Goal: Task Accomplishment & Management: Complete application form

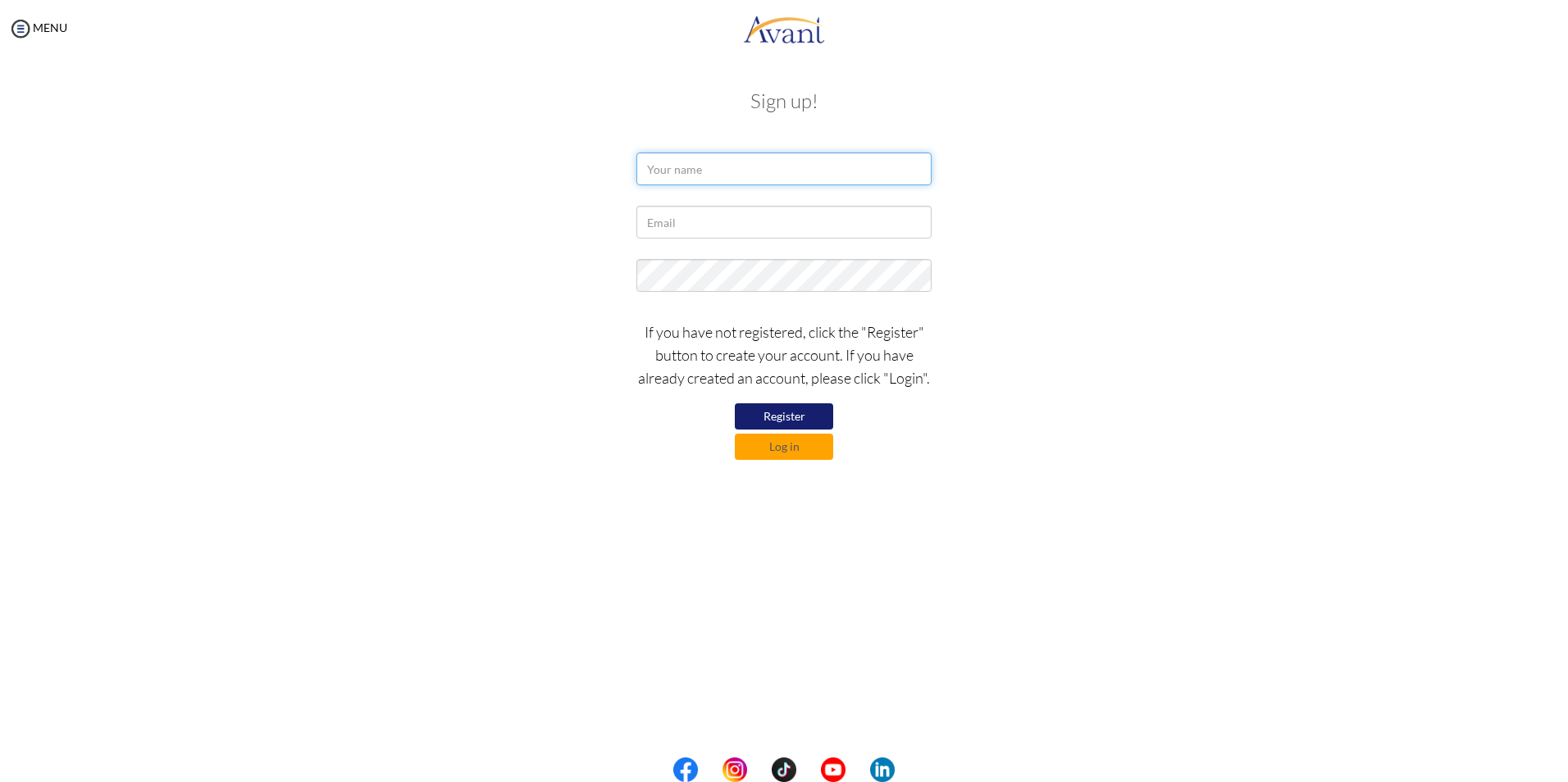
click at [674, 166] on input "text" at bounding box center [784, 169] width 296 height 33
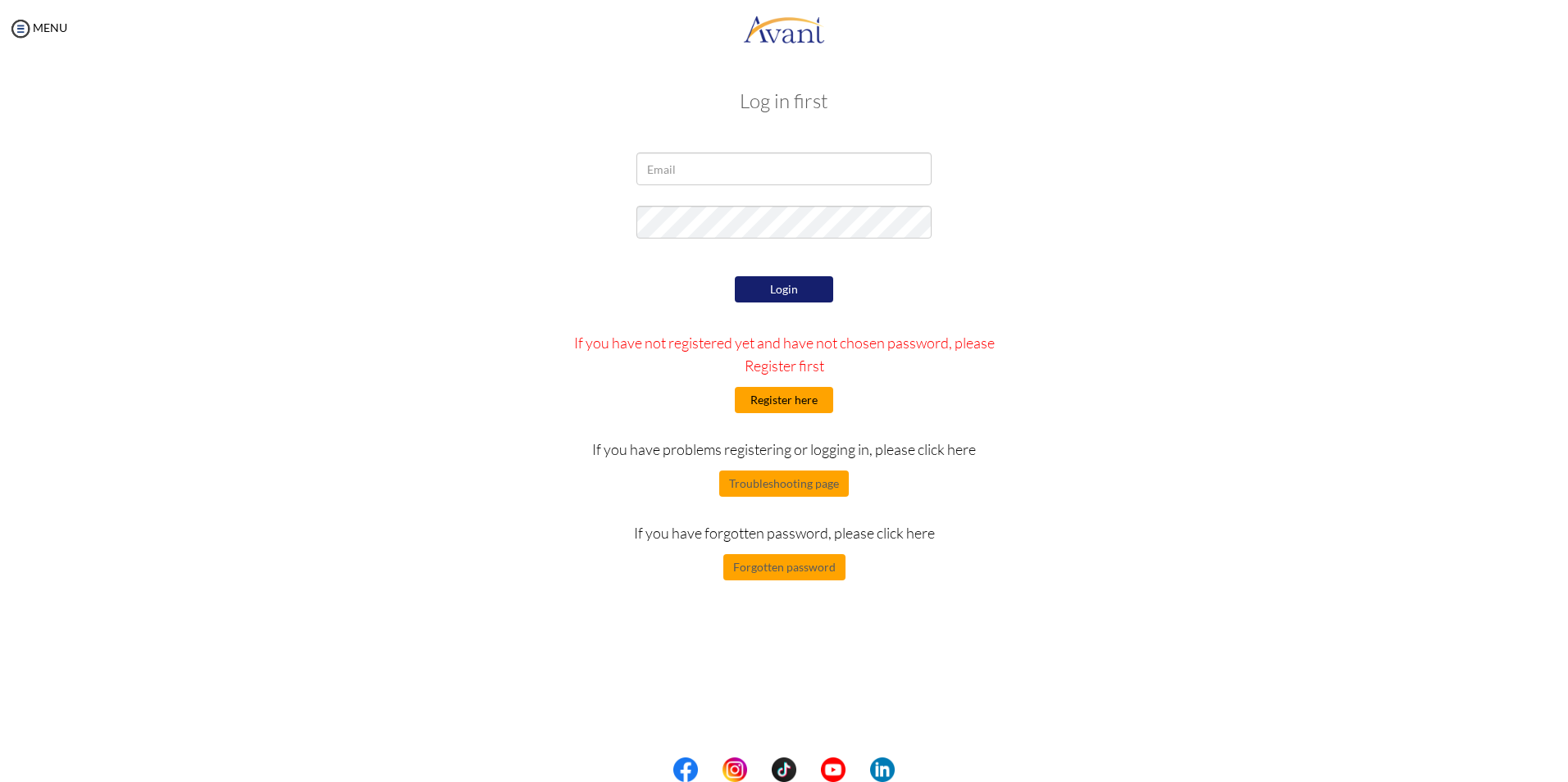
click at [771, 396] on button "Register here" at bounding box center [784, 399] width 99 height 26
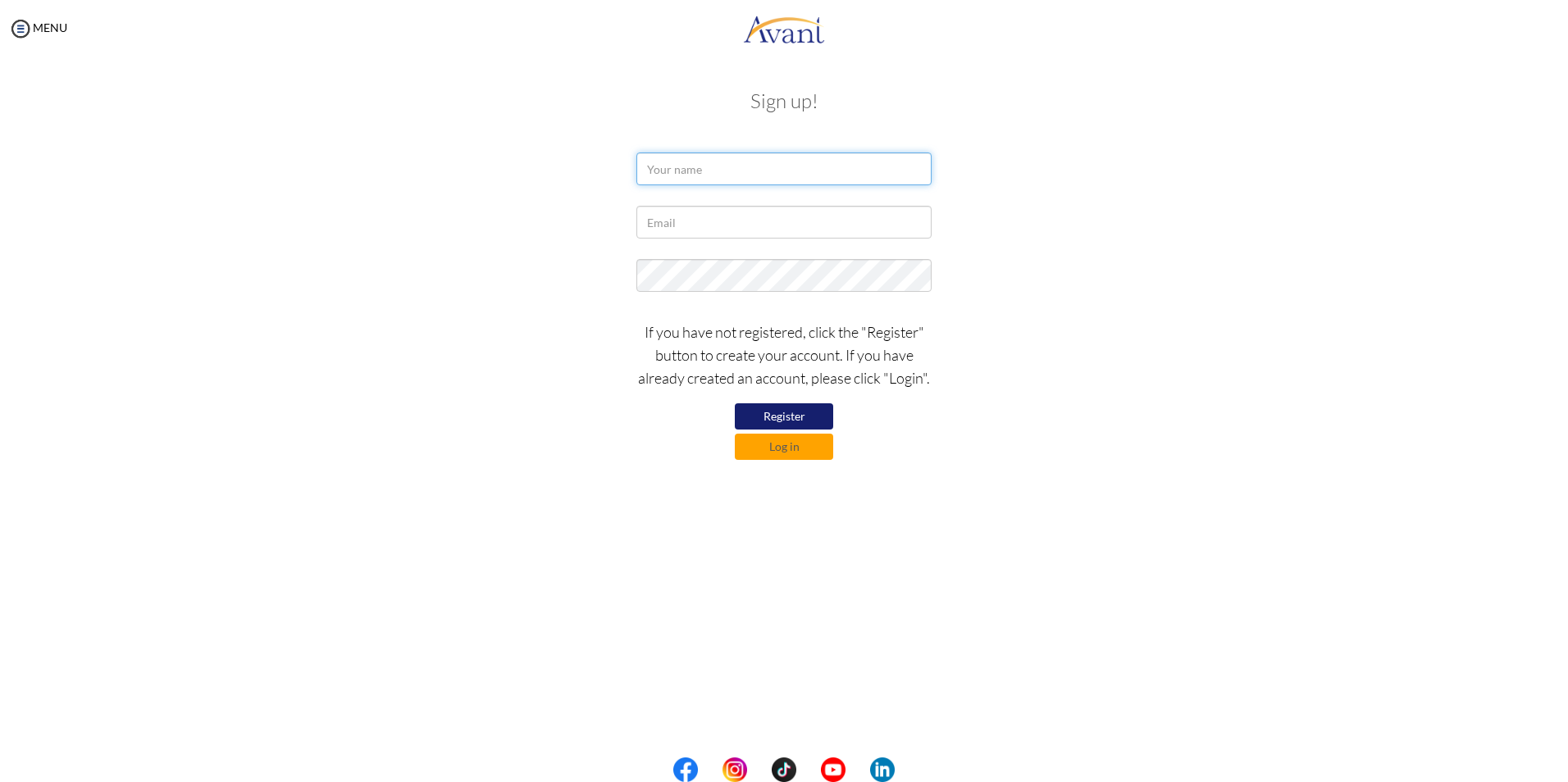
click at [705, 161] on input "text" at bounding box center [784, 169] width 296 height 33
type input "[PERSON_NAME] ONDUSO"
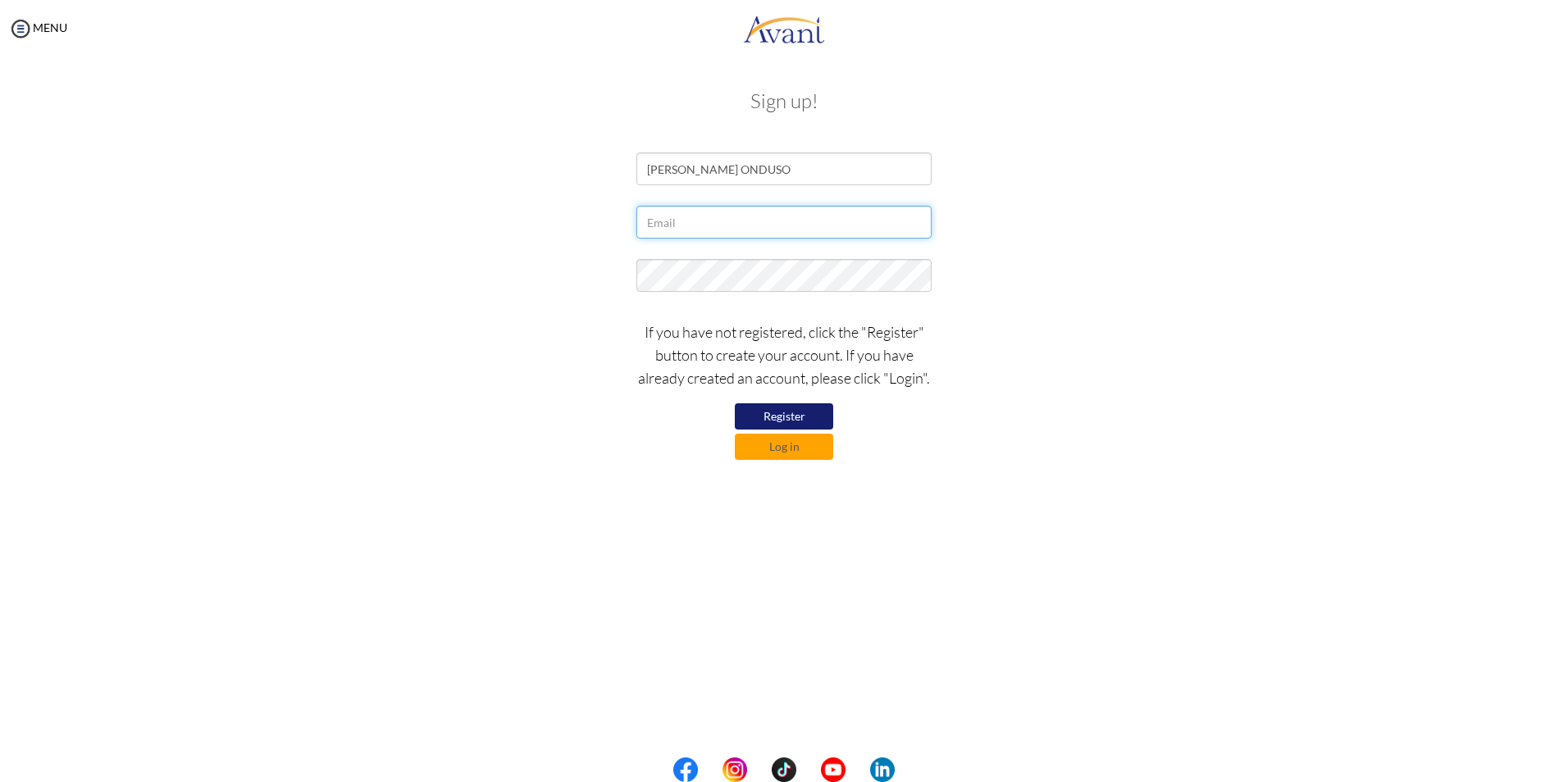
click at [710, 217] on input "text" at bounding box center [784, 222] width 296 height 33
type input "[EMAIL_ADDRESS][DOMAIN_NAME]"
click at [771, 415] on button "Register" at bounding box center [784, 416] width 99 height 26
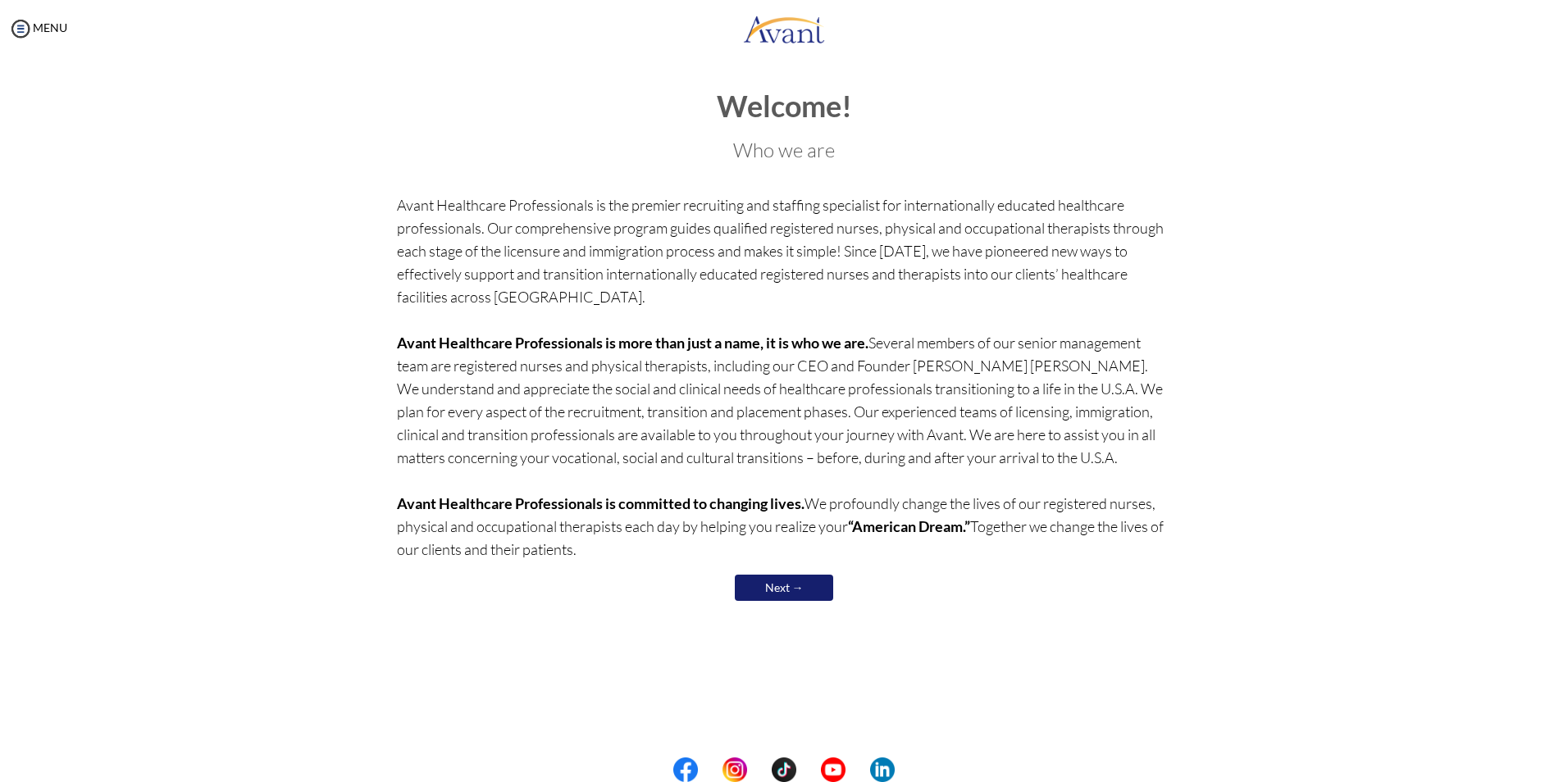
click at [779, 591] on link "Next →" at bounding box center [784, 587] width 99 height 26
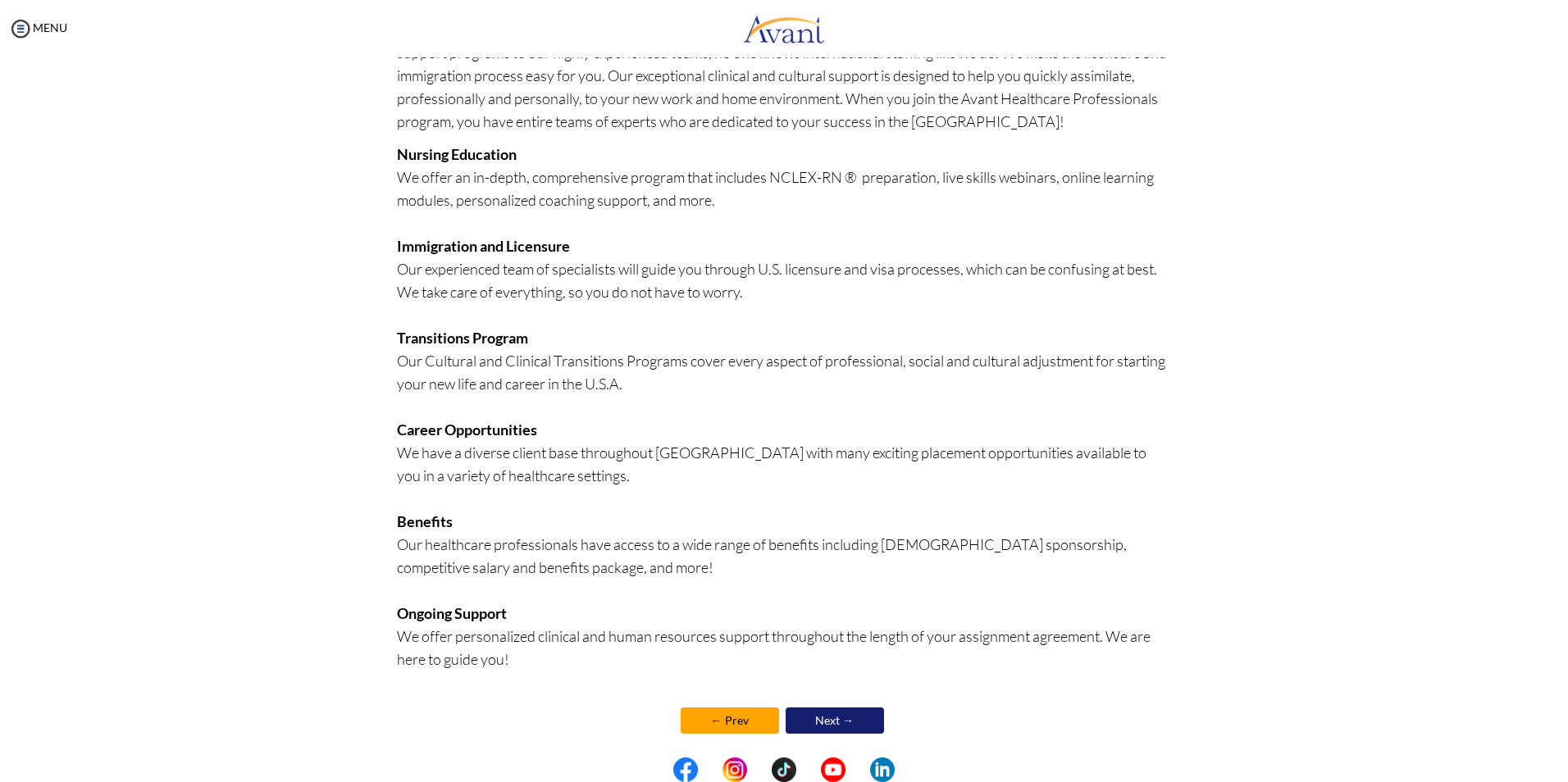
scroll to position [139, 0]
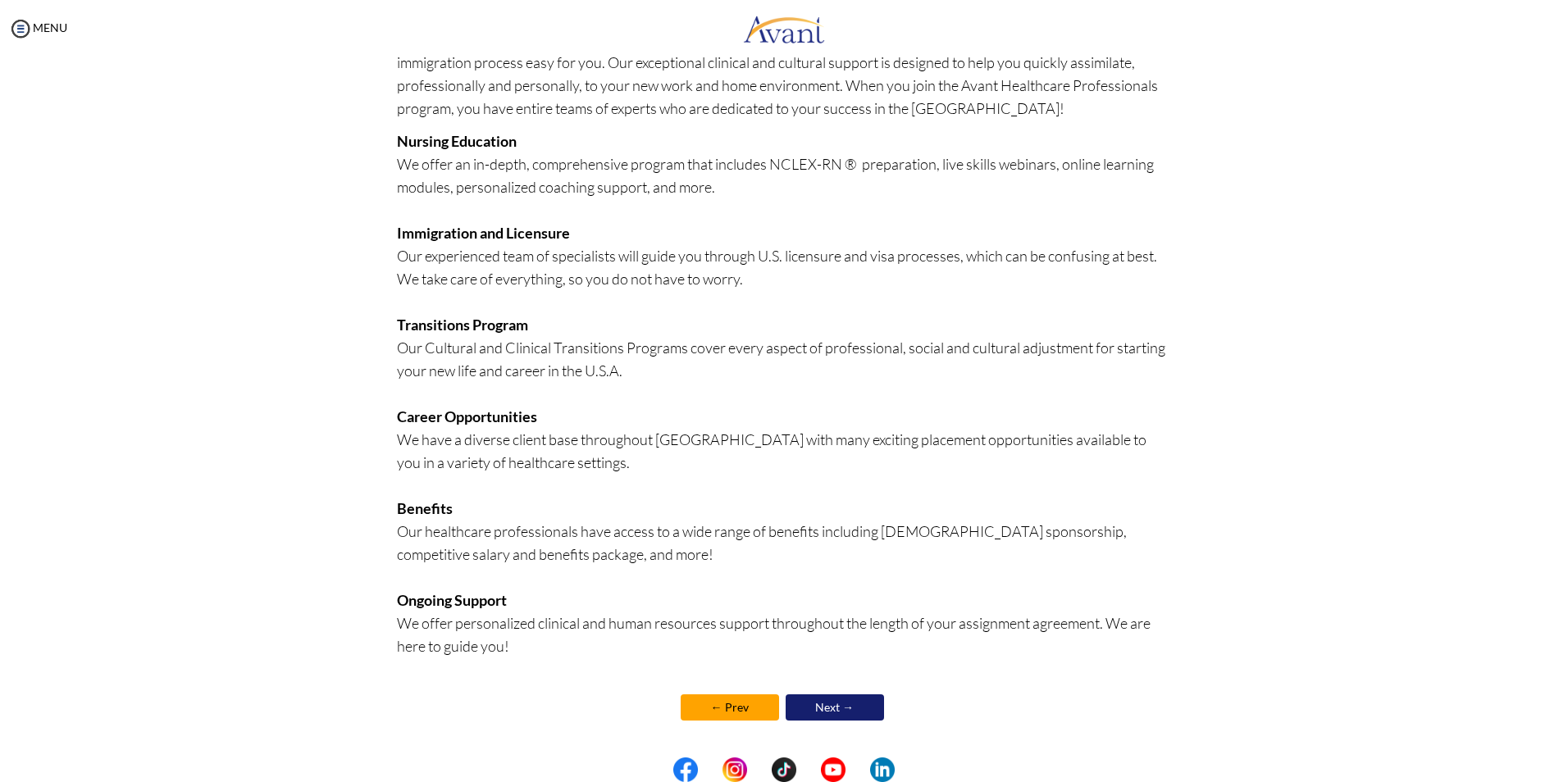
click at [815, 705] on link "Next →" at bounding box center [834, 708] width 99 height 26
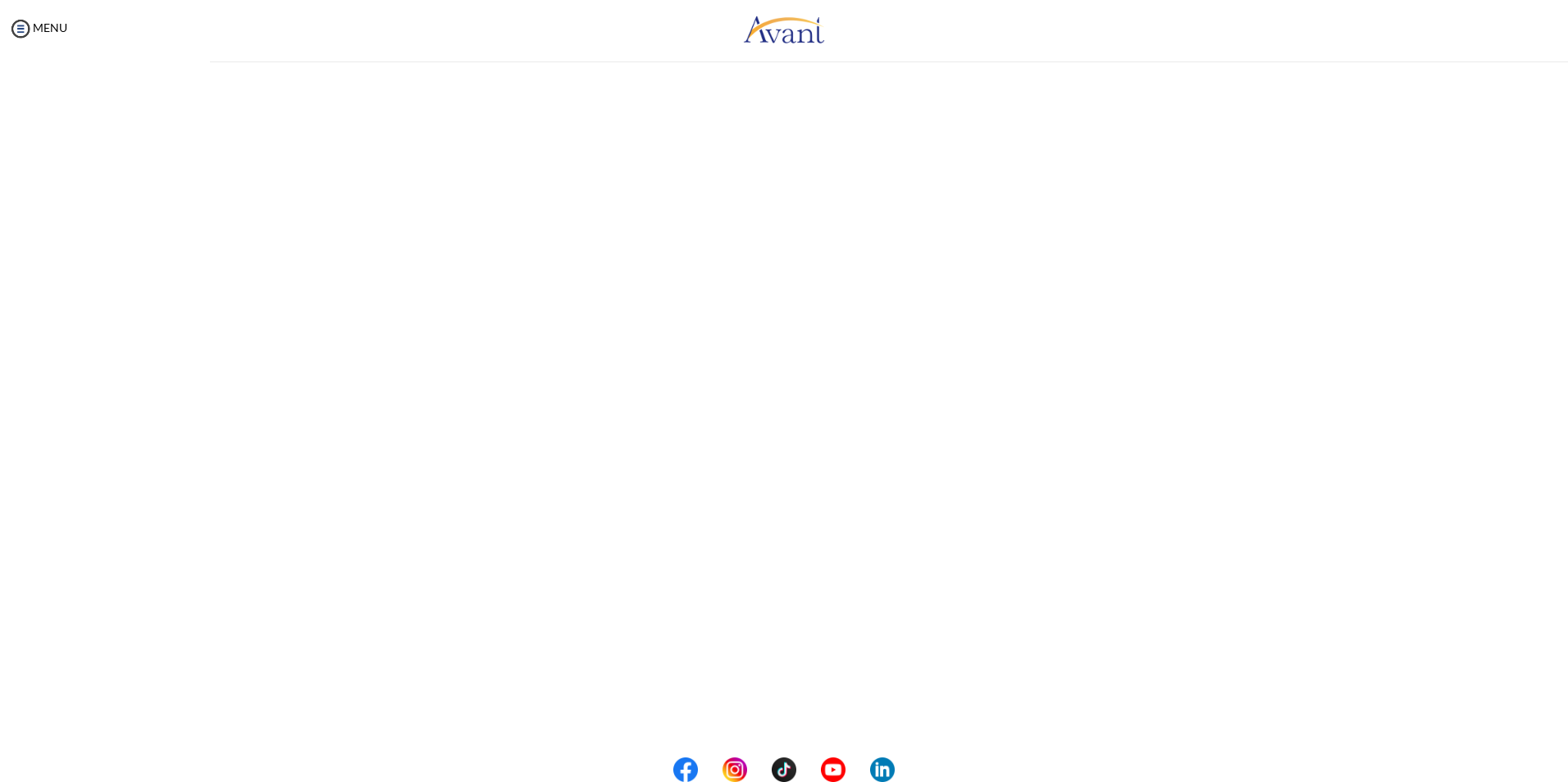
scroll to position [0, 0]
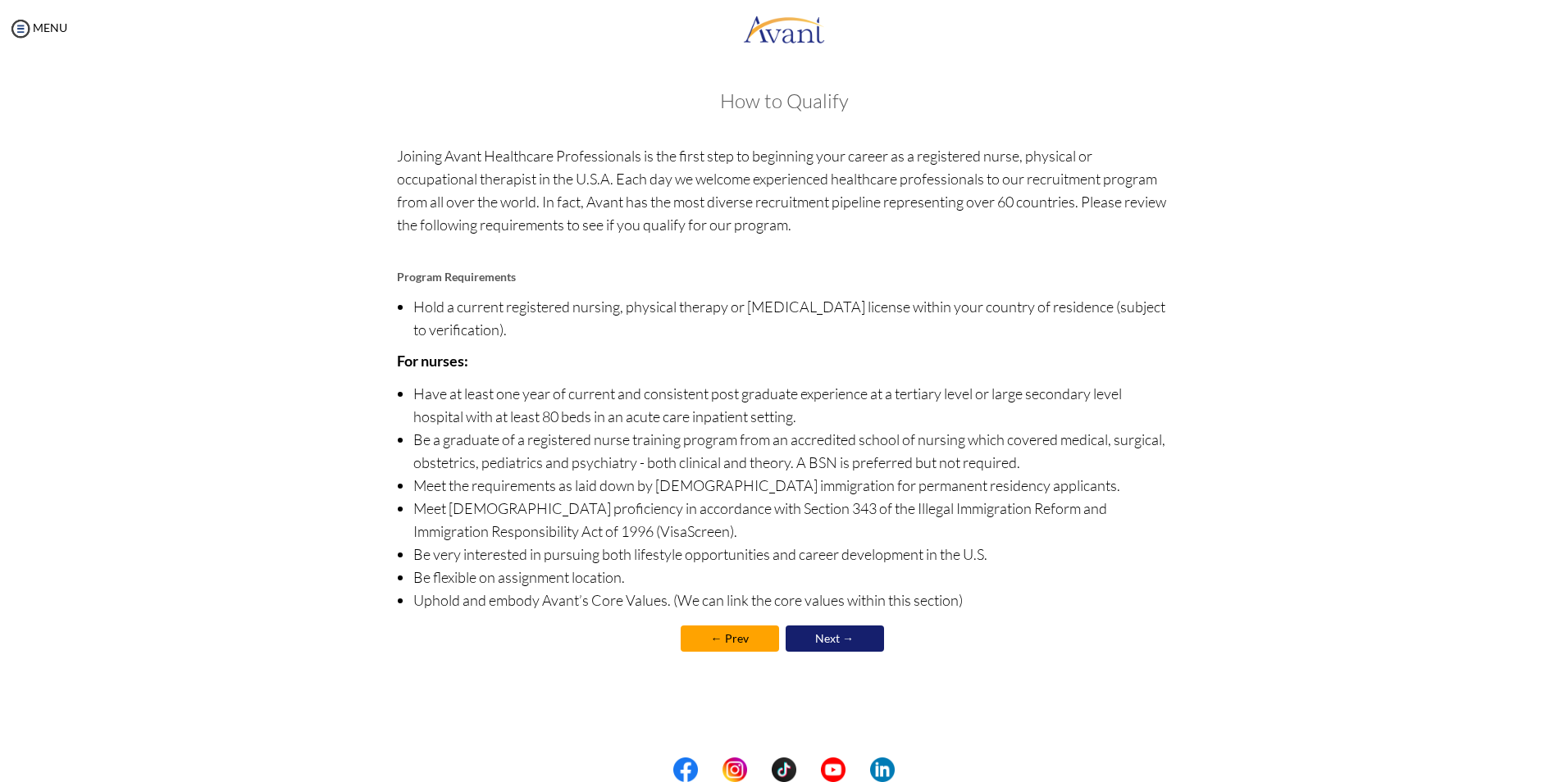
click at [829, 635] on link "Next →" at bounding box center [834, 638] width 99 height 26
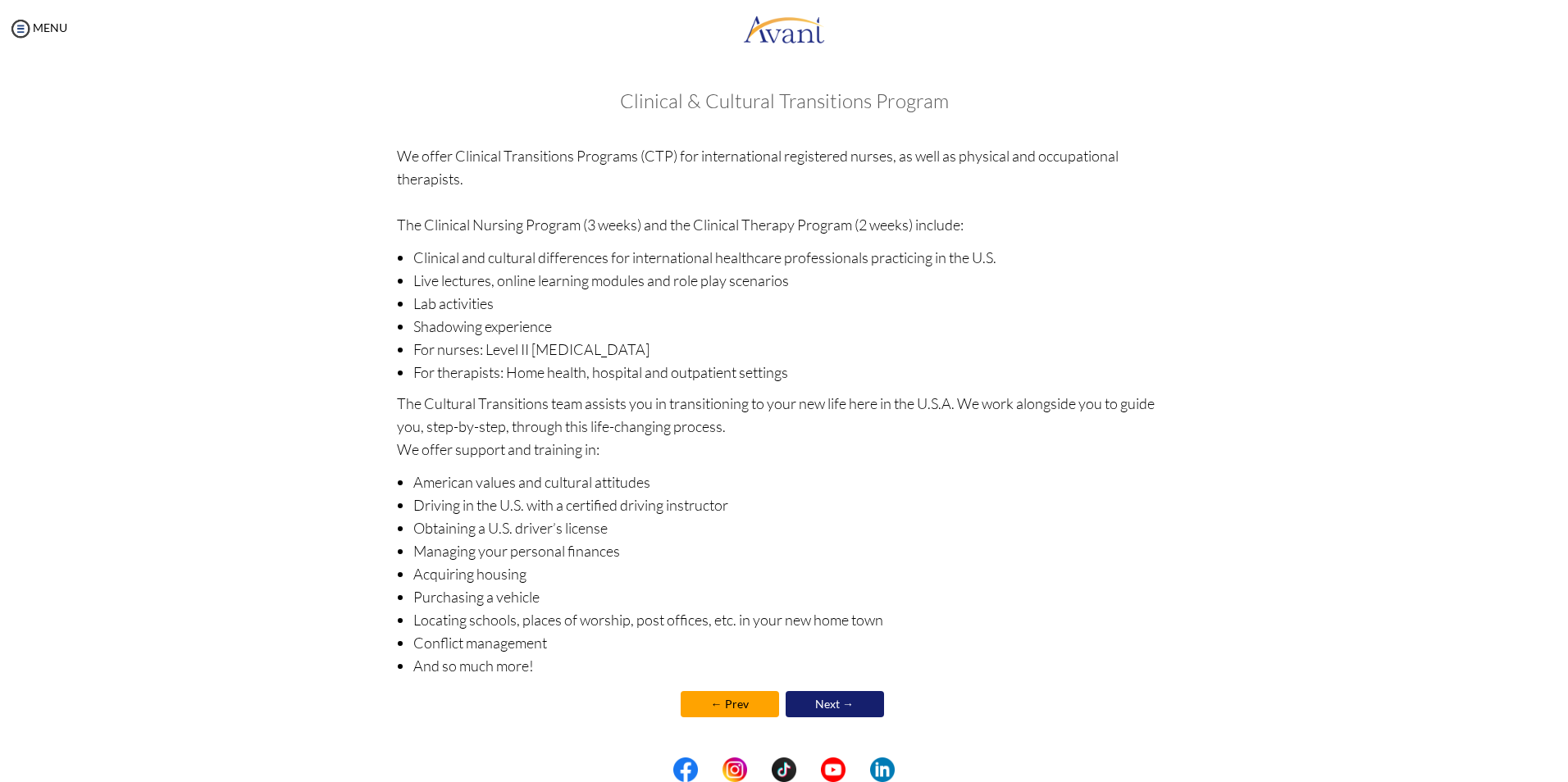
click at [834, 702] on link "Next →" at bounding box center [834, 704] width 99 height 26
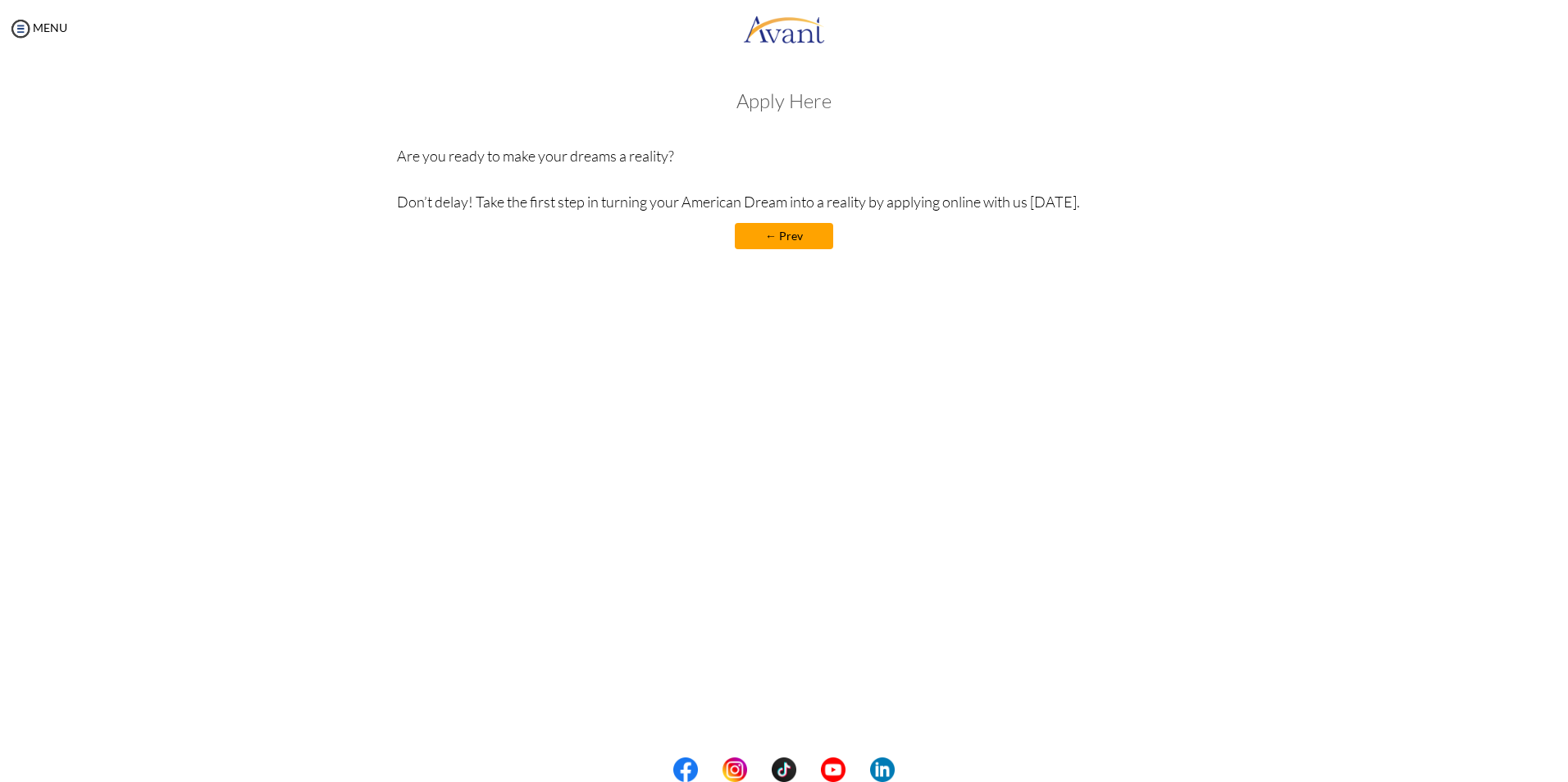
click at [797, 238] on link "← Prev" at bounding box center [784, 236] width 99 height 26
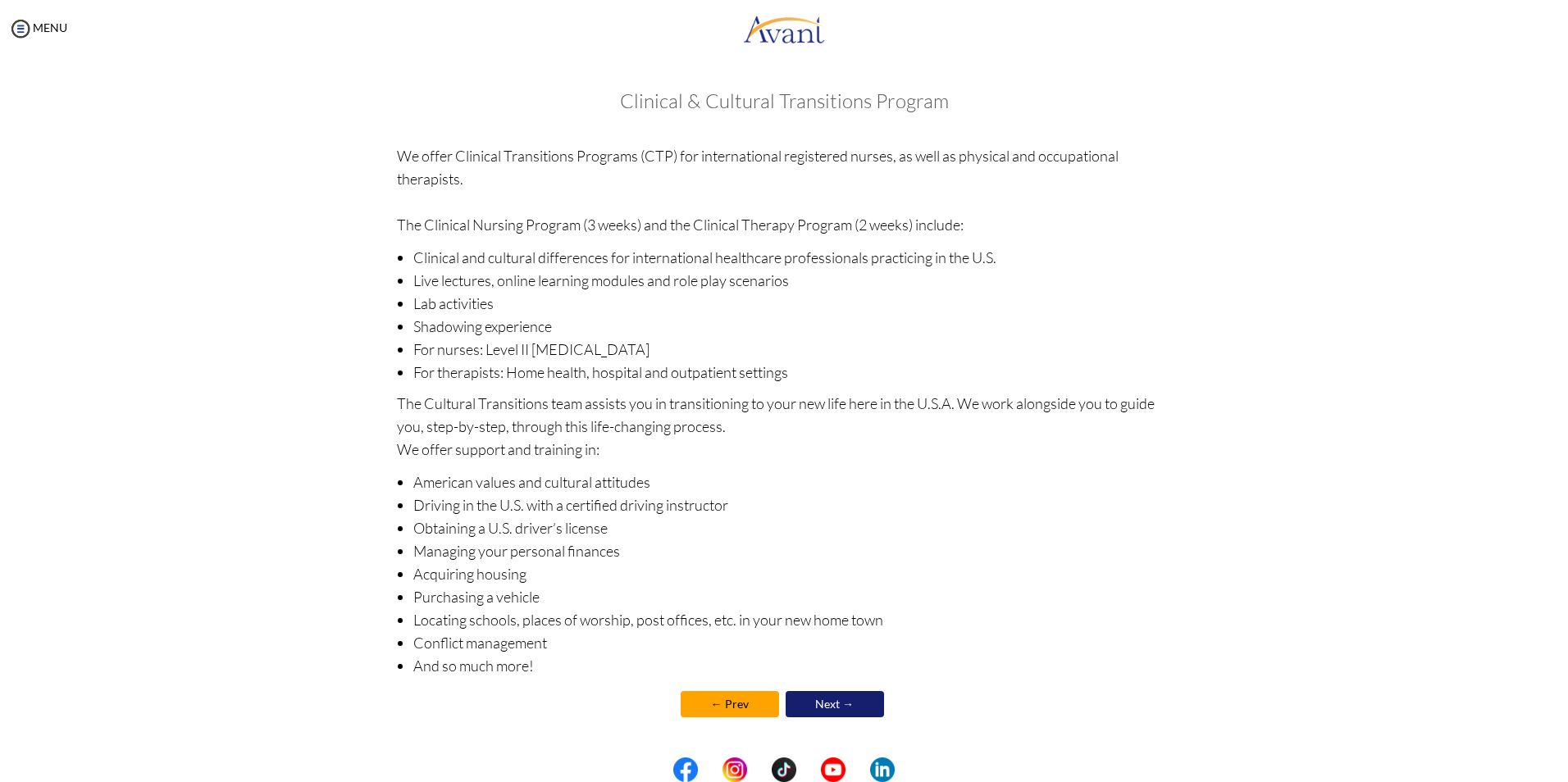
click at [855, 697] on link "Next →" at bounding box center [834, 704] width 99 height 26
